Goal: Information Seeking & Learning: Check status

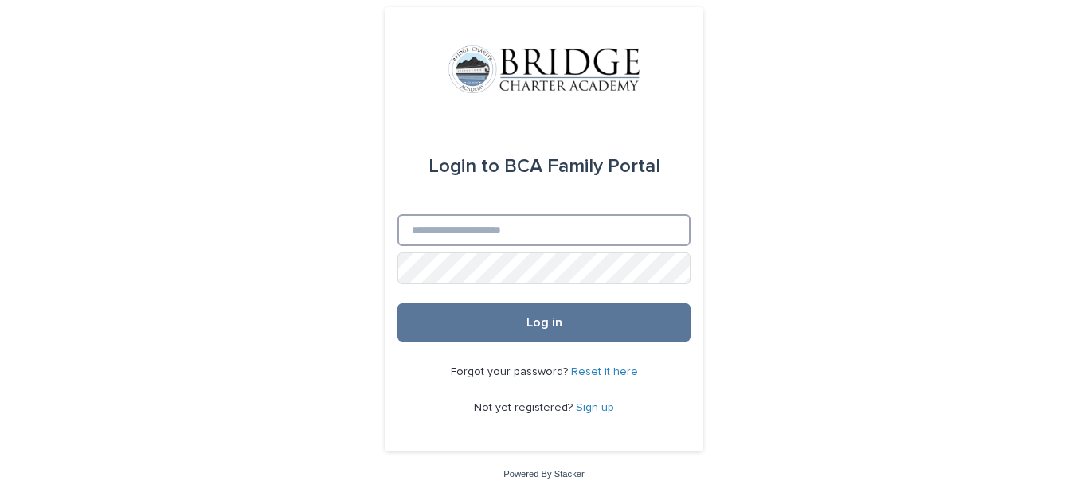
click at [577, 230] on input "Email" at bounding box center [543, 230] width 293 height 32
type input "**********"
click at [397, 303] on button "Log in" at bounding box center [543, 322] width 293 height 38
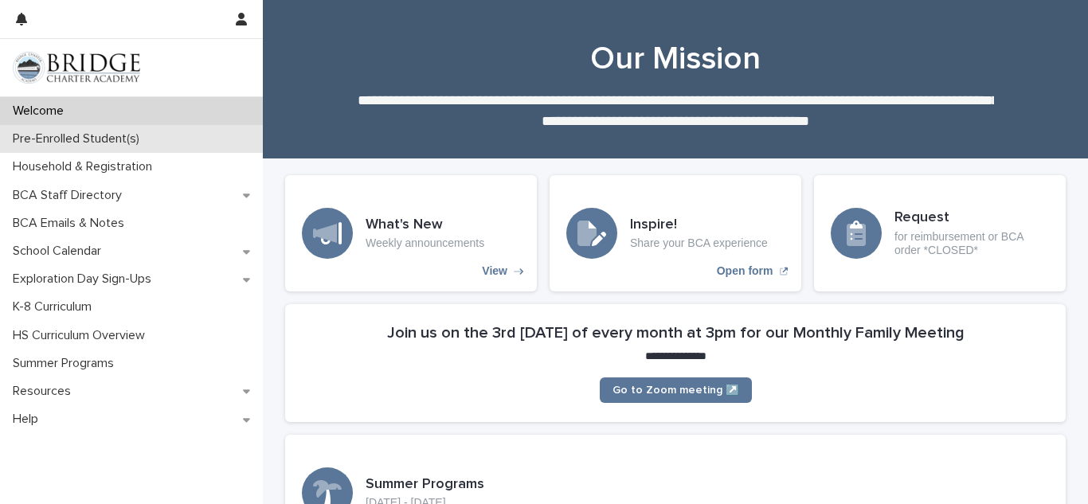
click at [204, 140] on div "Pre-Enrolled Student(s)" at bounding box center [131, 139] width 263 height 28
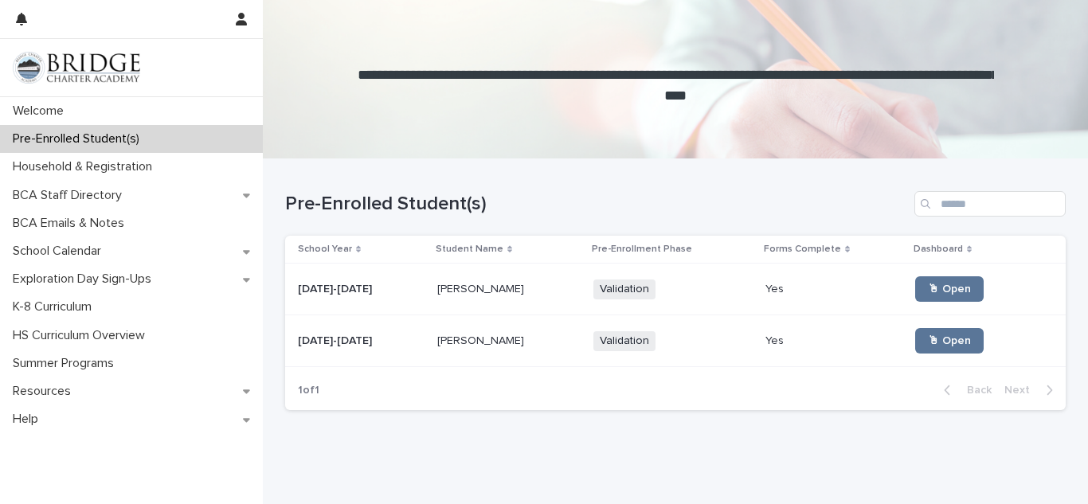
click at [481, 335] on p "[PERSON_NAME]" at bounding box center [482, 339] width 90 height 17
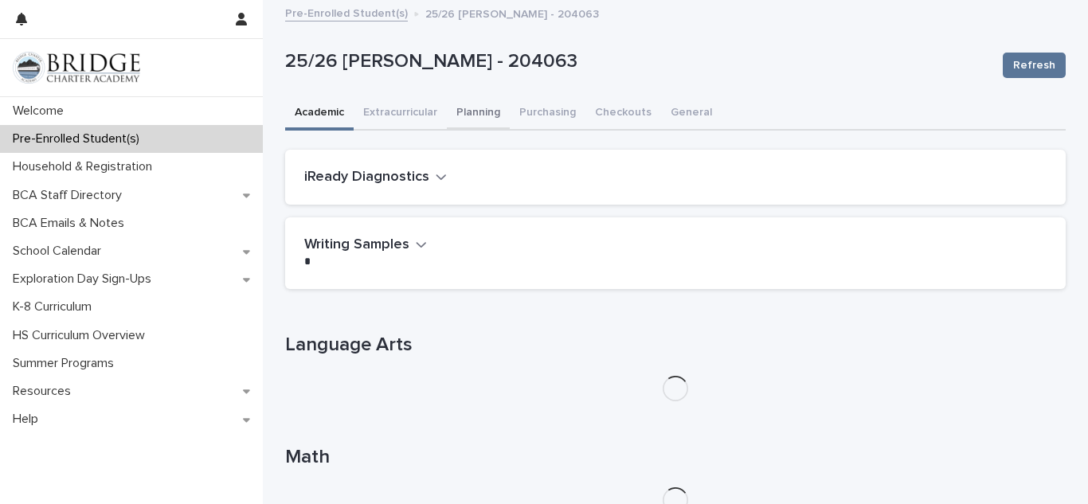
click at [468, 111] on button "Planning" at bounding box center [478, 113] width 63 height 33
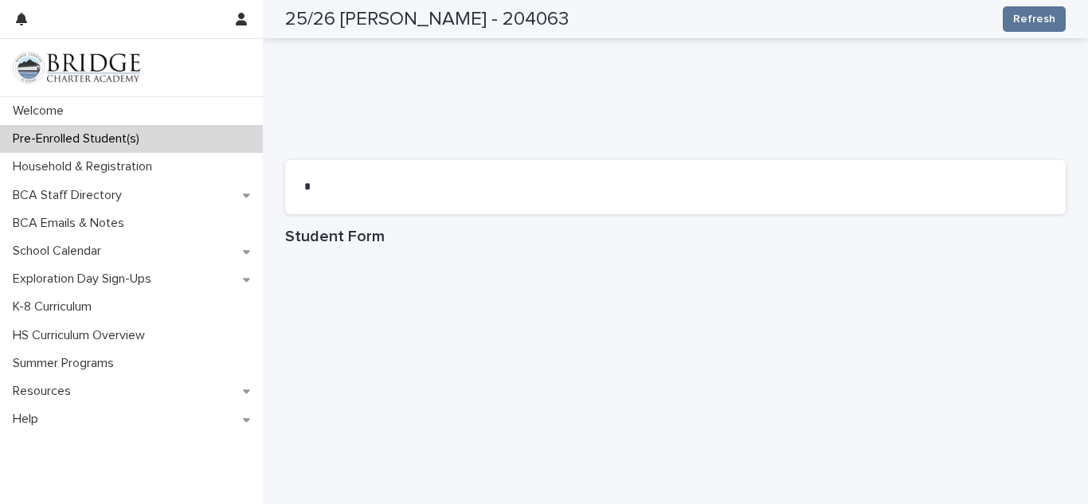
scroll to position [704, 0]
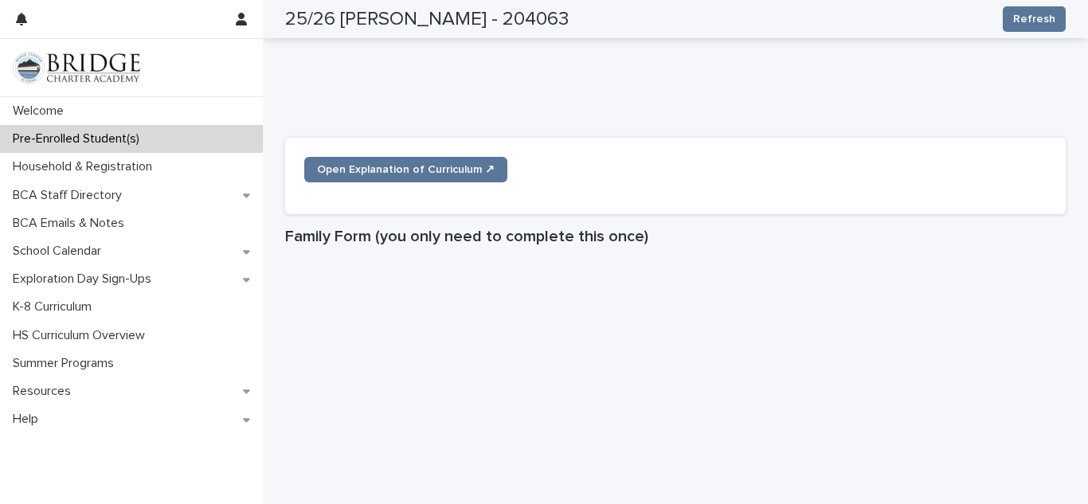
click at [280, 127] on div "**********" at bounding box center [675, 319] width 796 height 2043
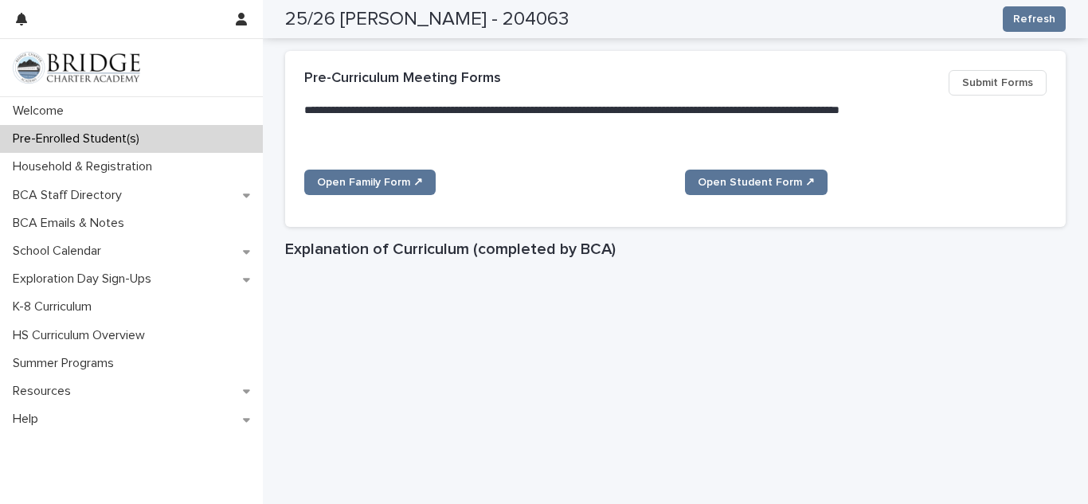
scroll to position [0, 0]
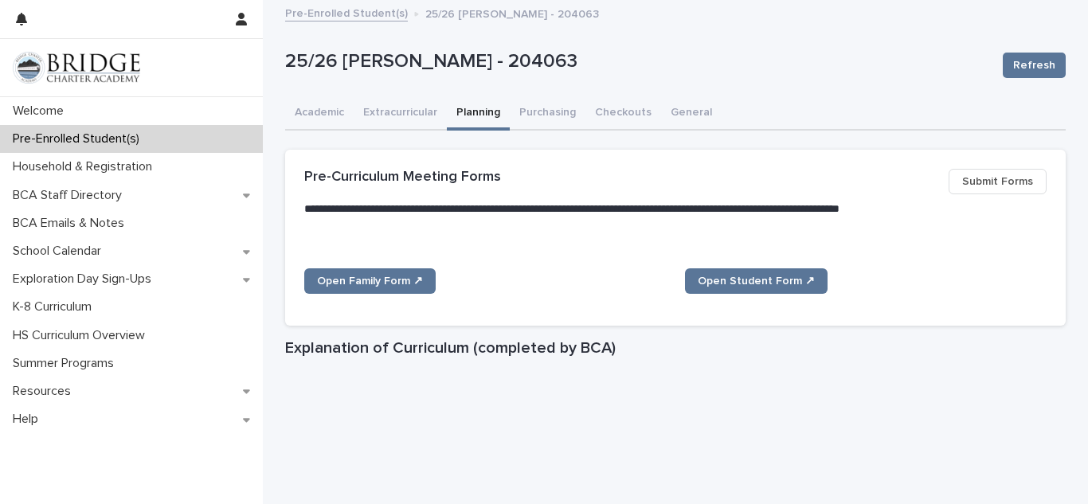
click at [338, 19] on link "Pre-Enrolled Student(s)" at bounding box center [346, 12] width 123 height 18
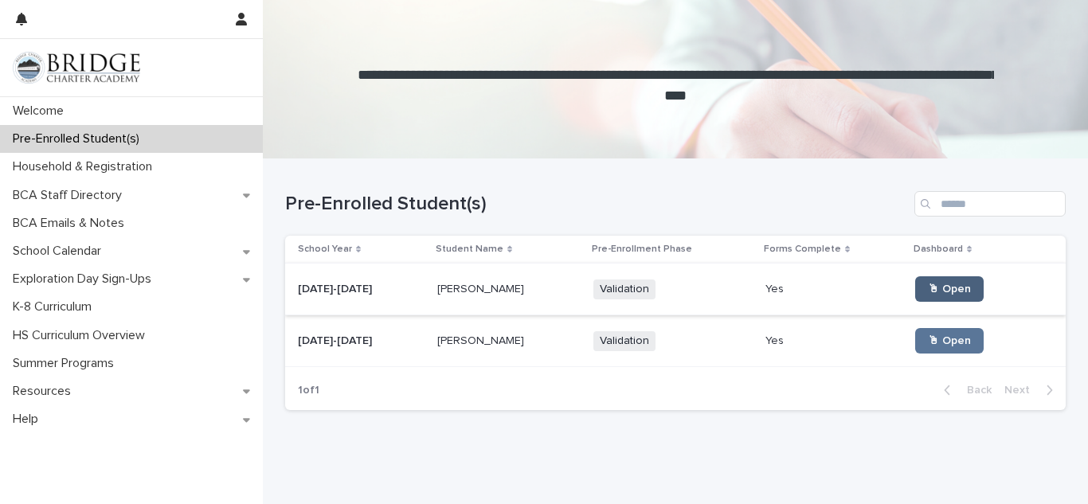
click at [954, 292] on link "🖱 Open" at bounding box center [949, 288] width 68 height 25
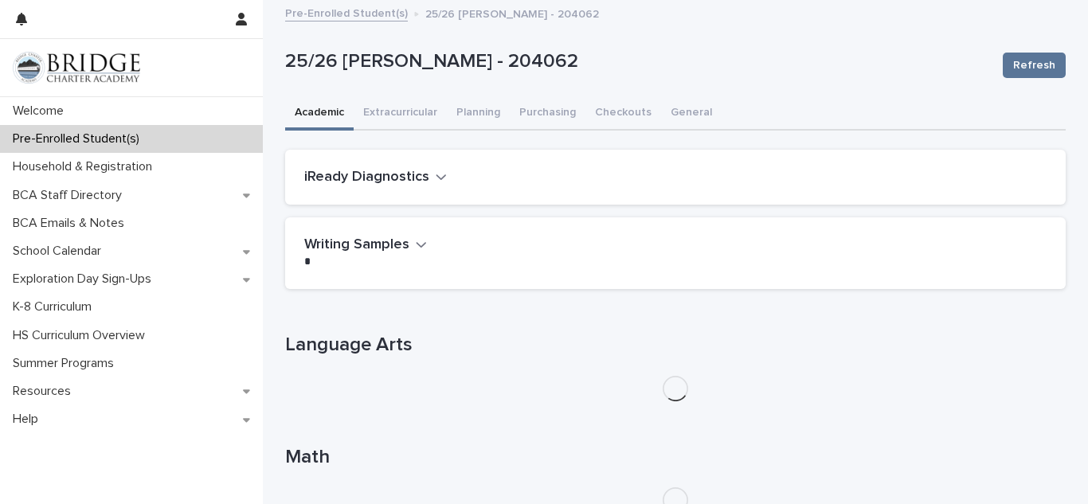
click at [475, 116] on button "Planning" at bounding box center [478, 113] width 63 height 33
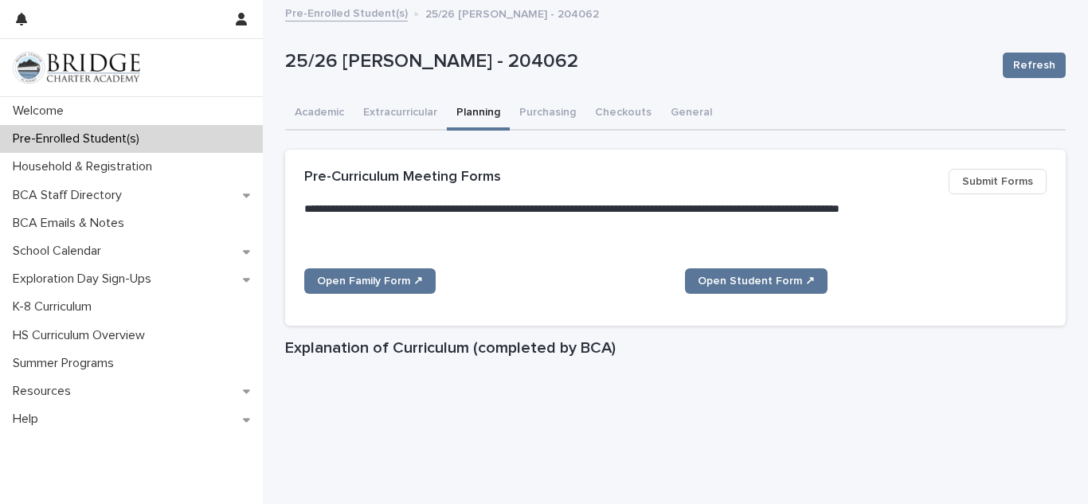
click at [1043, 341] on h1 "Explanation of Curriculum (completed by BCA)" at bounding box center [675, 347] width 781 height 19
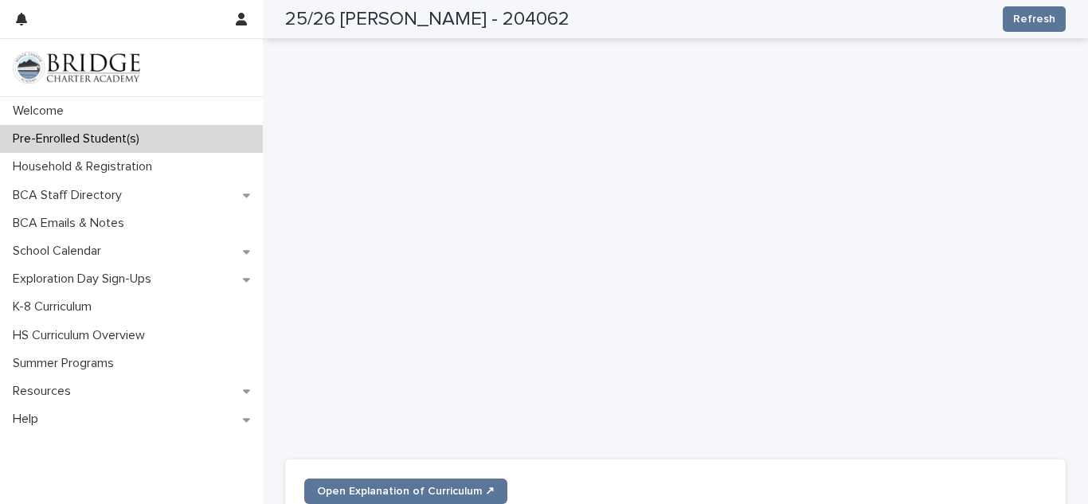
scroll to position [414, 0]
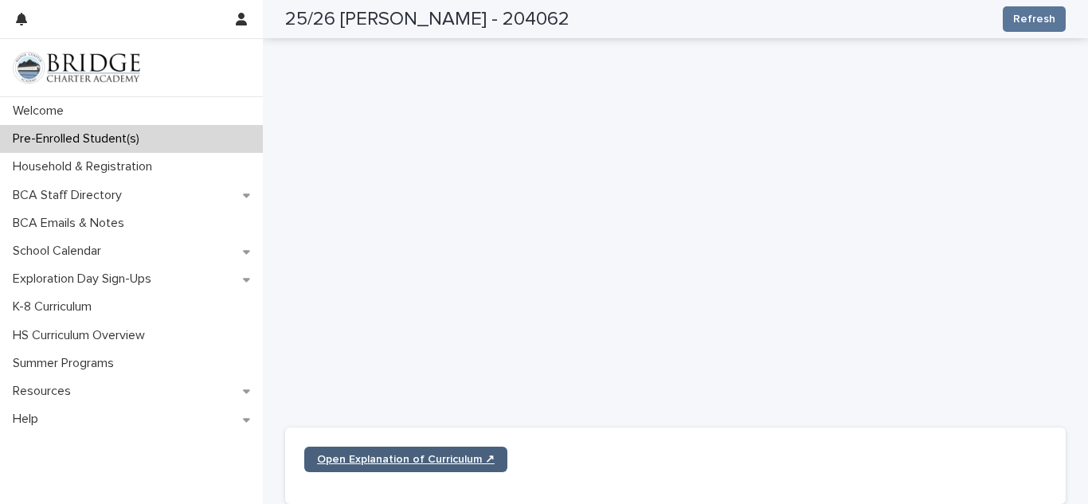
click at [484, 460] on span "Open Explanation of Curriculum ↗" at bounding box center [406, 459] width 178 height 11
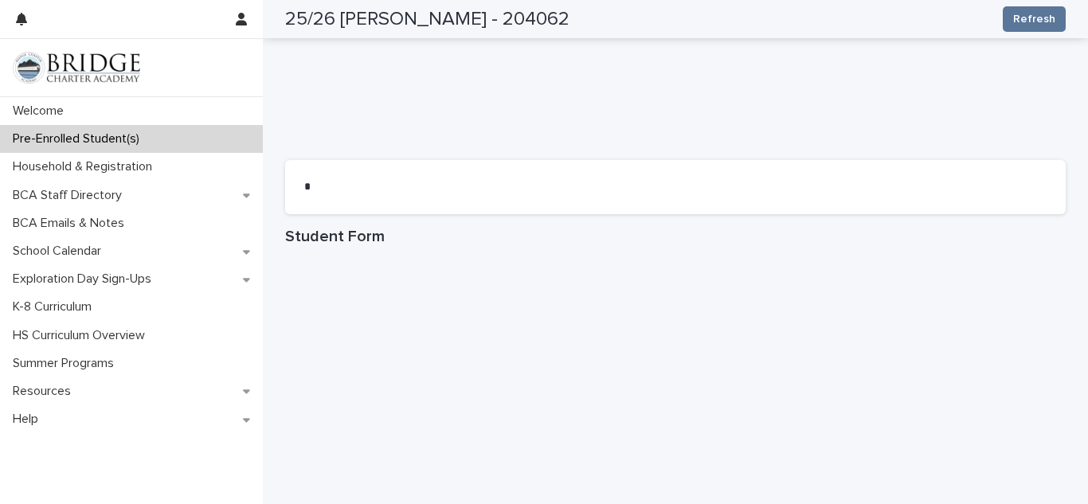
click at [115, 138] on p "Pre-Enrolled Student(s)" at bounding box center [79, 138] width 146 height 15
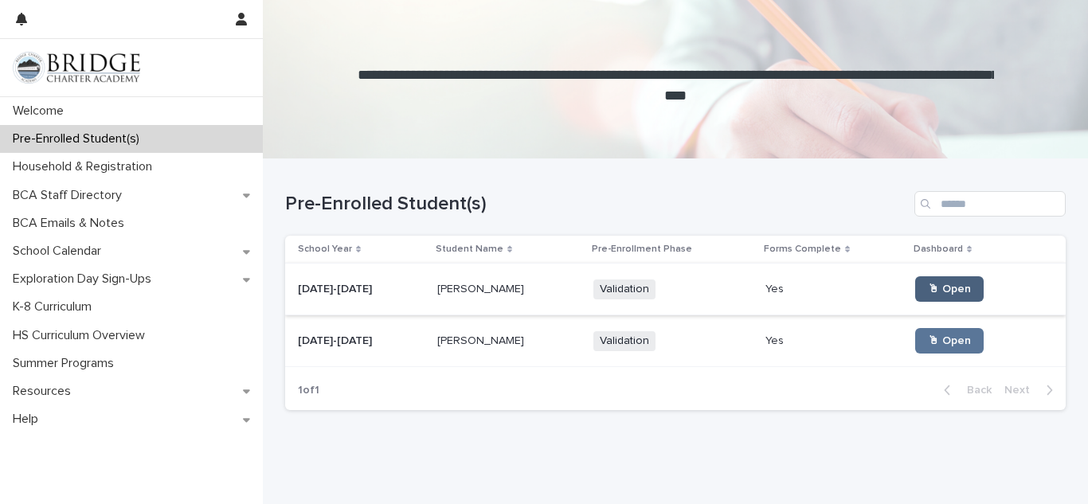
click at [935, 277] on link "🖱 Open" at bounding box center [949, 288] width 68 height 25
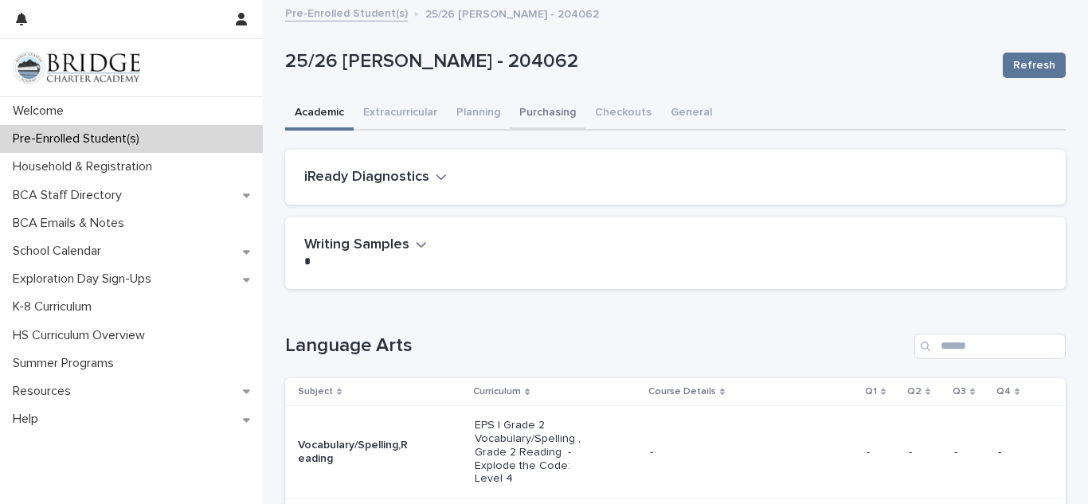
click at [537, 117] on button "Purchasing" at bounding box center [548, 113] width 76 height 33
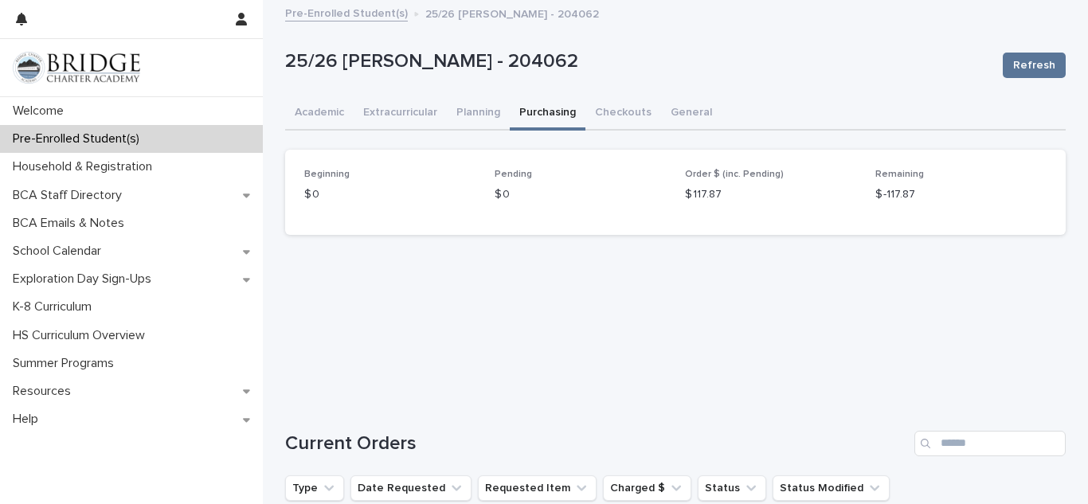
click at [837, 434] on h1 "Current Orders" at bounding box center [596, 443] width 623 height 23
click at [616, 114] on button "Checkouts" at bounding box center [623, 113] width 76 height 33
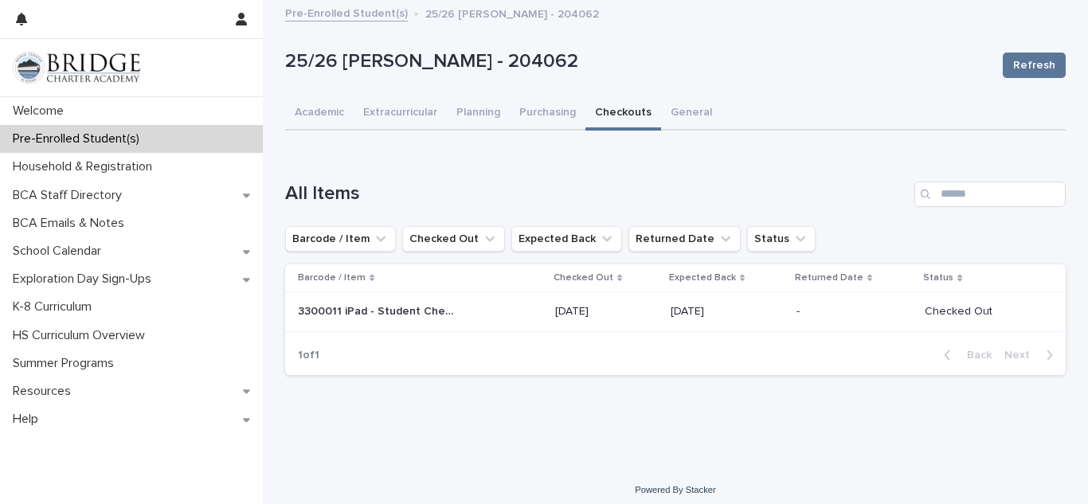
click at [332, 18] on link "Pre-Enrolled Student(s)" at bounding box center [346, 12] width 123 height 18
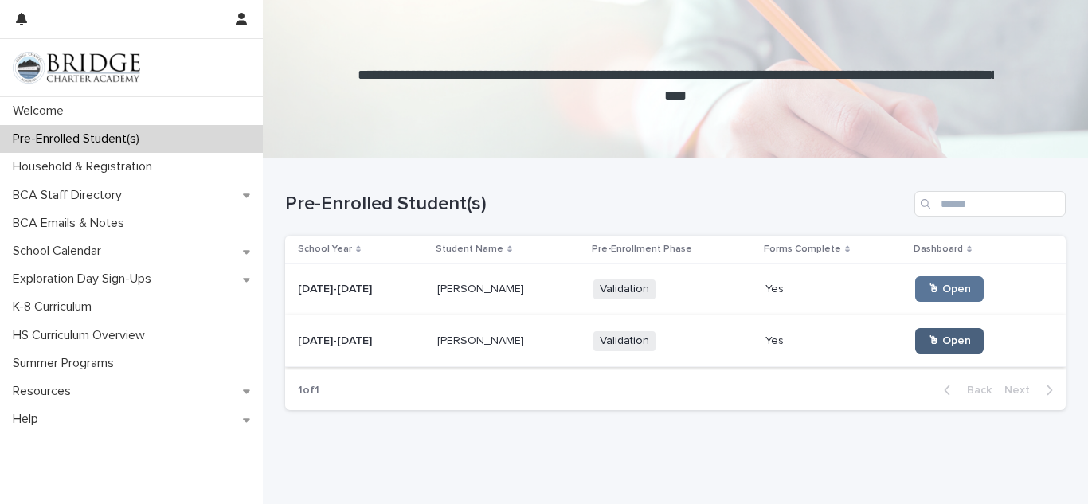
click at [915, 349] on link "🖱 Open" at bounding box center [949, 340] width 68 height 25
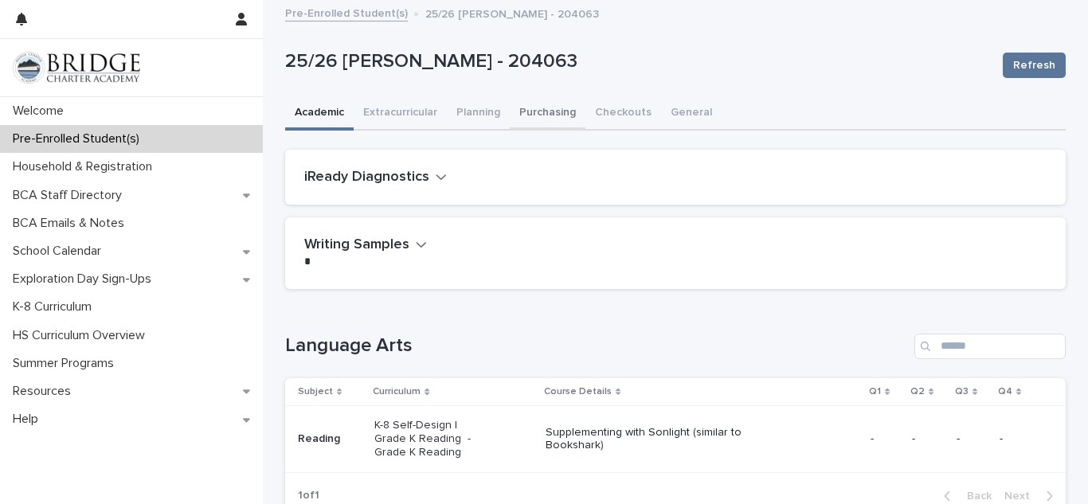
click at [534, 109] on button "Purchasing" at bounding box center [548, 113] width 76 height 33
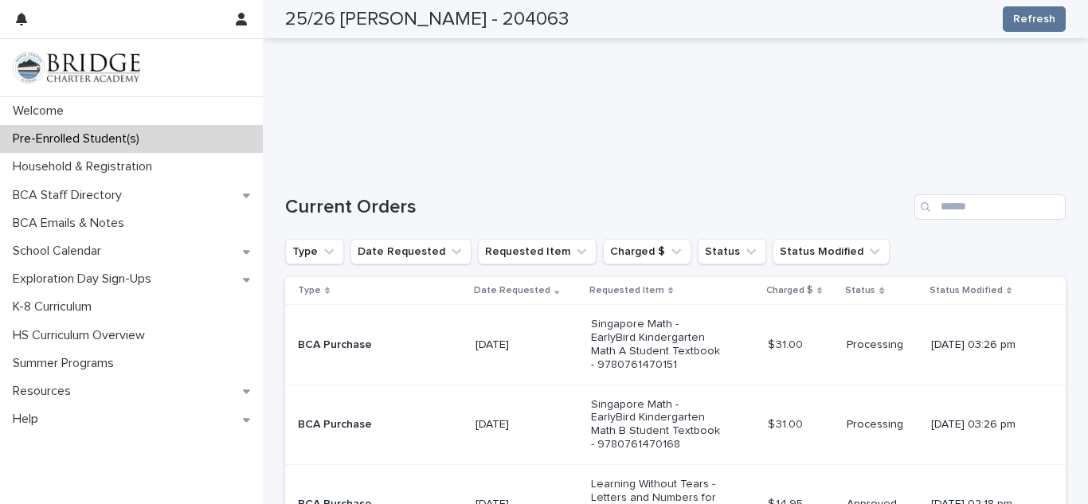
scroll to position [191, 0]
